Goal: Find specific page/section: Find specific page/section

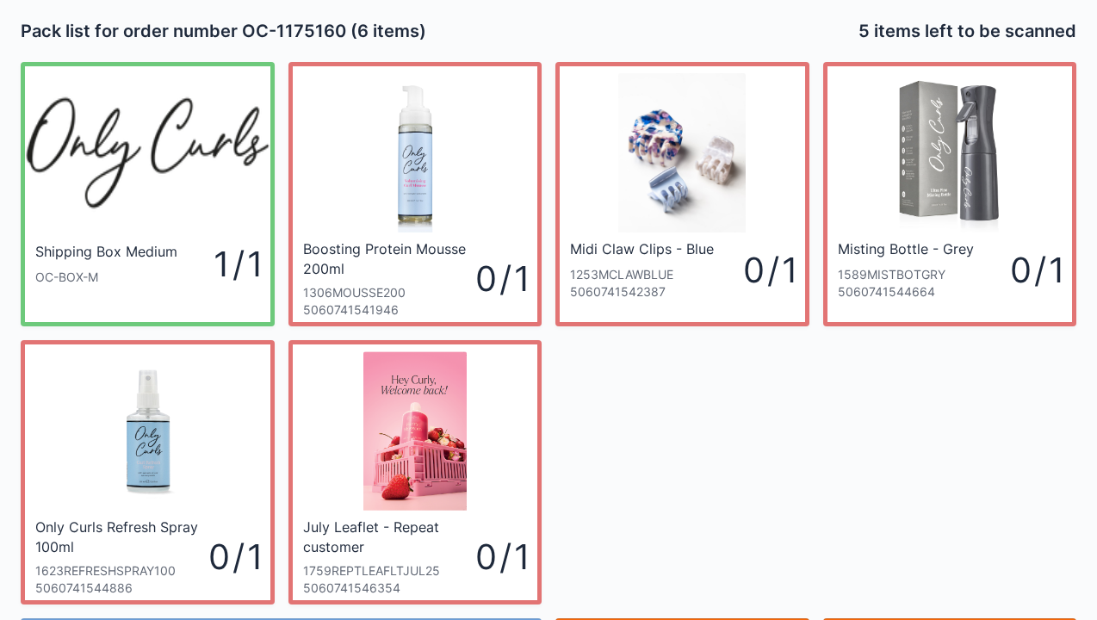
scroll to position [100, 0]
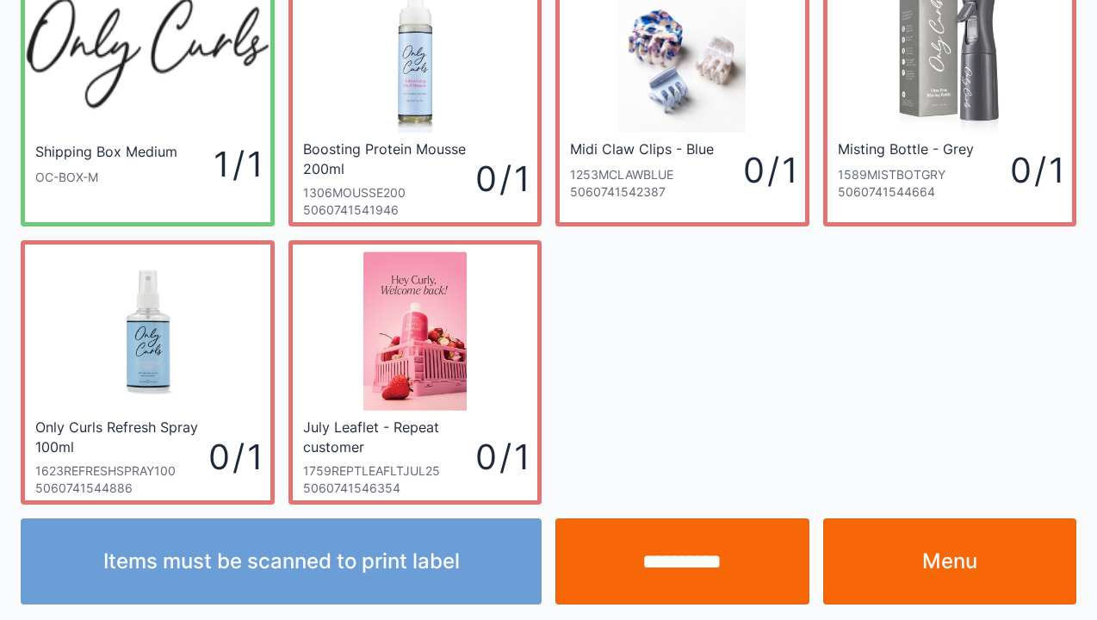
click at [942, 554] on link "Menu" at bounding box center [950, 561] width 254 height 86
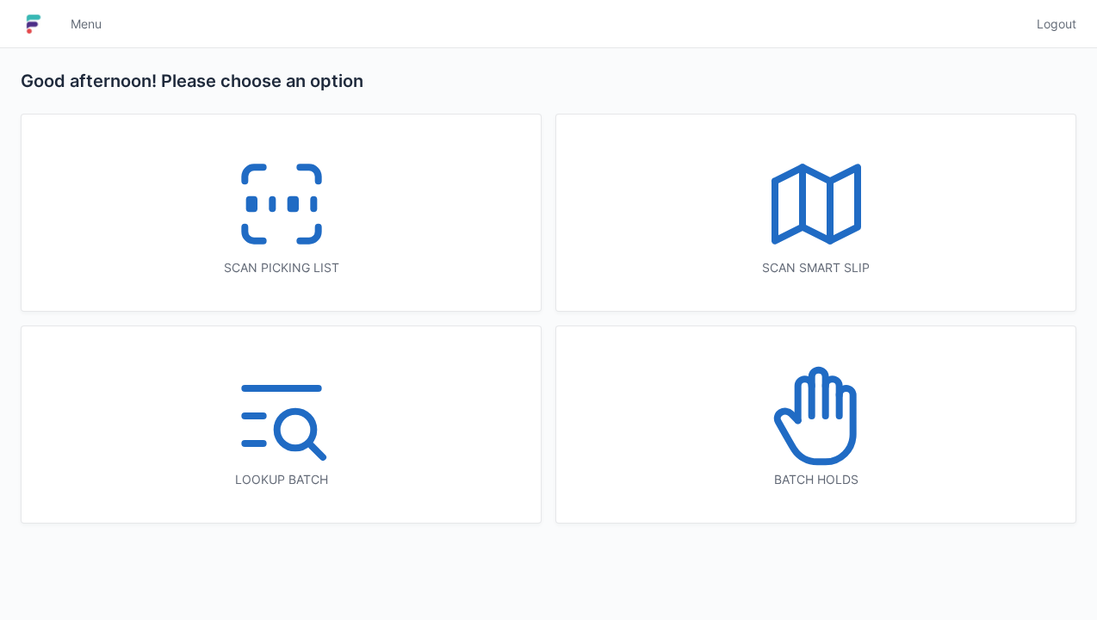
click at [822, 450] on icon at bounding box center [816, 416] width 110 height 110
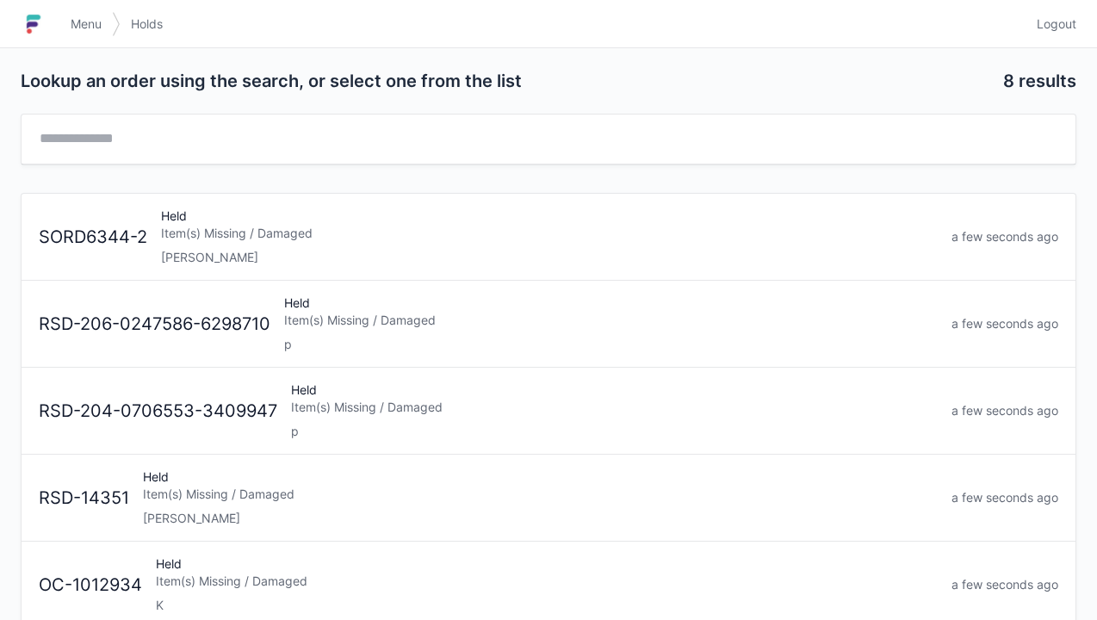
click at [487, 244] on div "Held Item(s) Missing / Damaged Elena" at bounding box center [549, 236] width 790 height 59
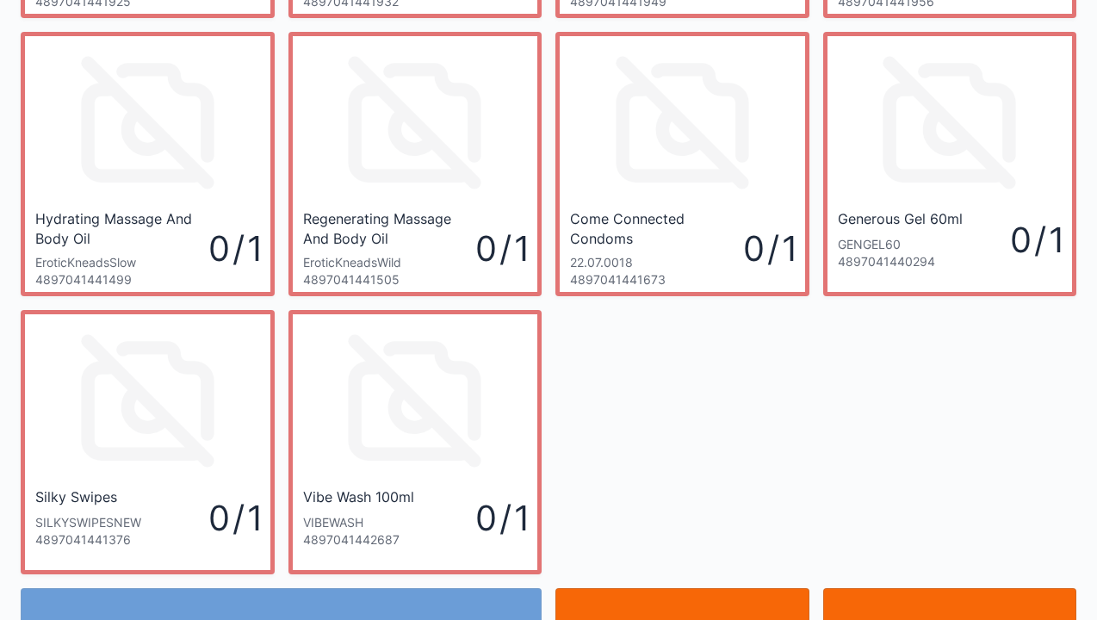
scroll to position [655, 0]
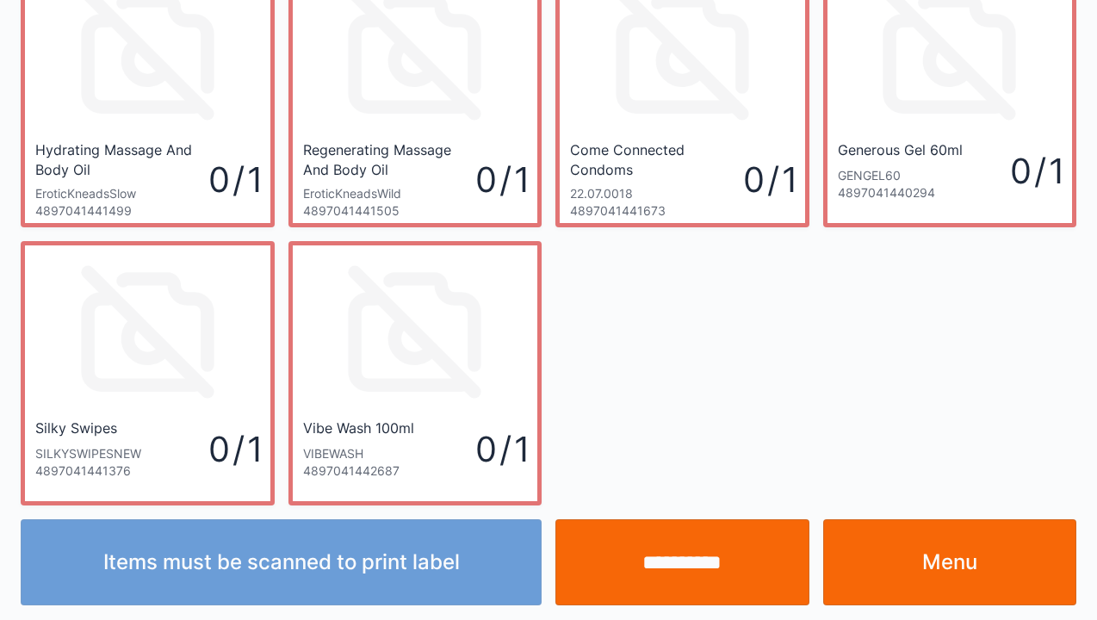
click at [920, 555] on link "Menu" at bounding box center [950, 562] width 254 height 86
